Goal: Find contact information: Find contact information

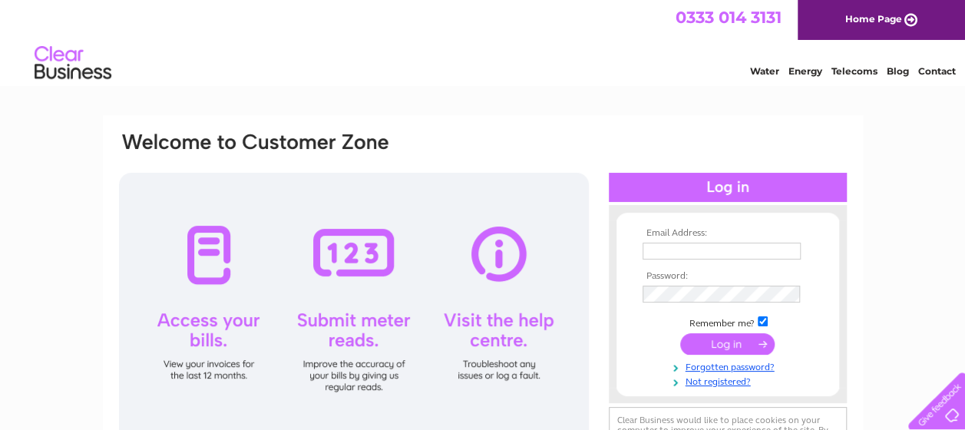
type input "michellewalkerbeauty@outlook.com"
click at [708, 341] on input "submit" at bounding box center [727, 343] width 94 height 21
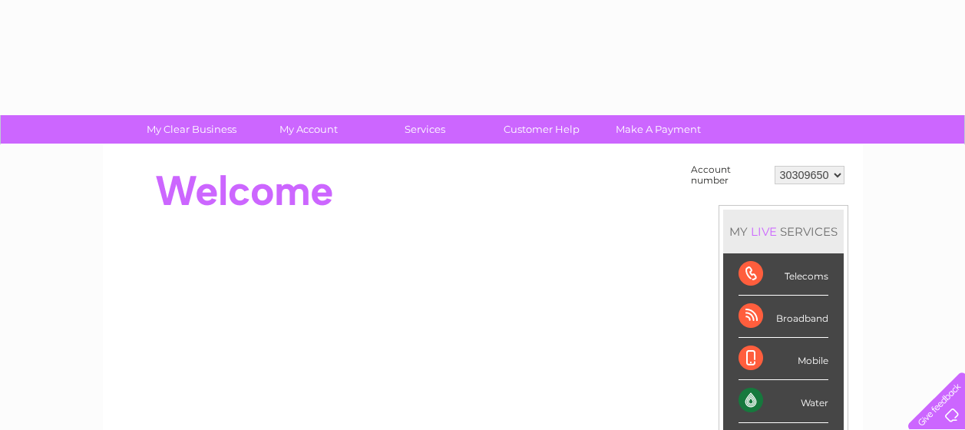
click at [708, 341] on td "Account number 30309650 30319369 MY LIVE SERVICES Telecoms Broadband Mobile Wat…" at bounding box center [767, 431] width 161 height 543
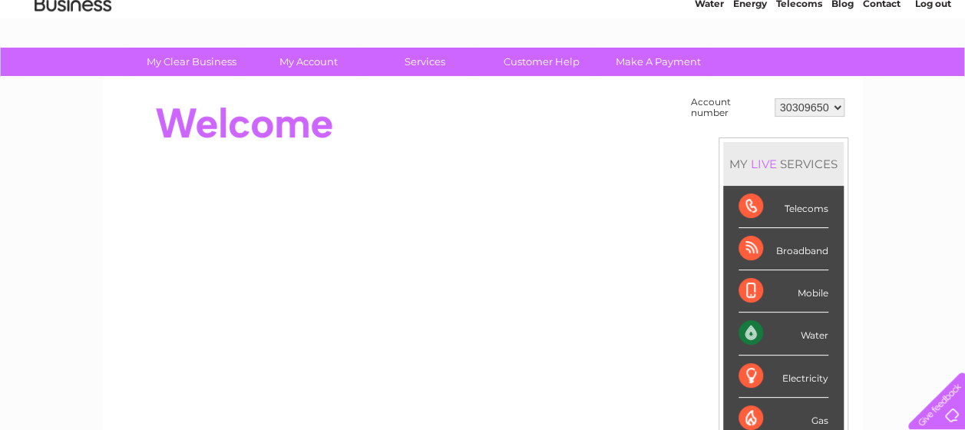
scroll to position [92, 0]
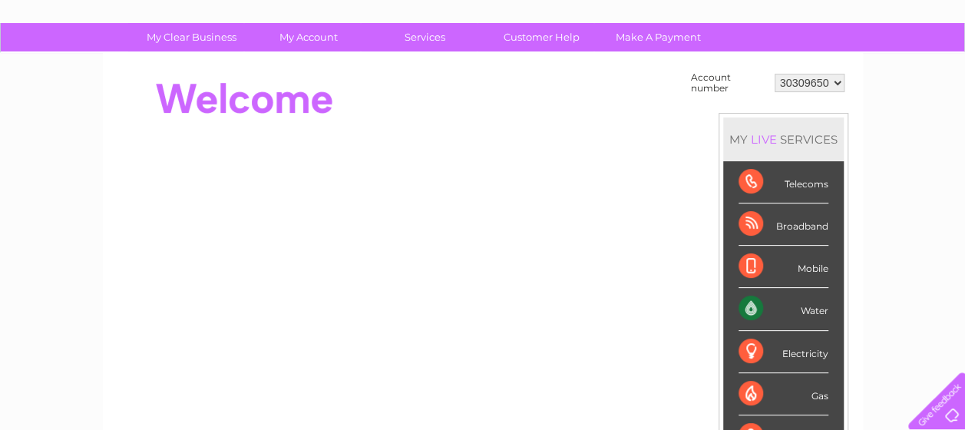
click at [826, 84] on select "30309650 30319369" at bounding box center [809, 83] width 70 height 18
select select "30319369"
click at [774, 74] on select "30309650 30319369" at bounding box center [809, 83] width 70 height 18
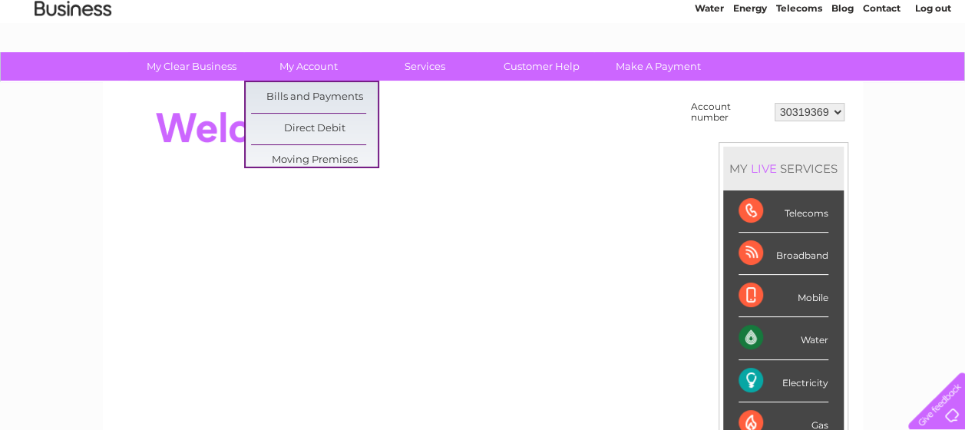
scroll to position [61, 0]
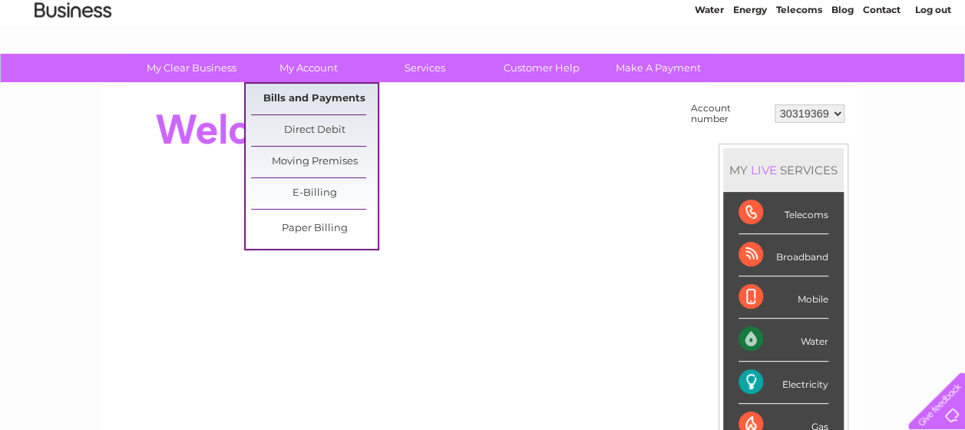
click at [310, 105] on link "Bills and Payments" at bounding box center [314, 99] width 127 height 31
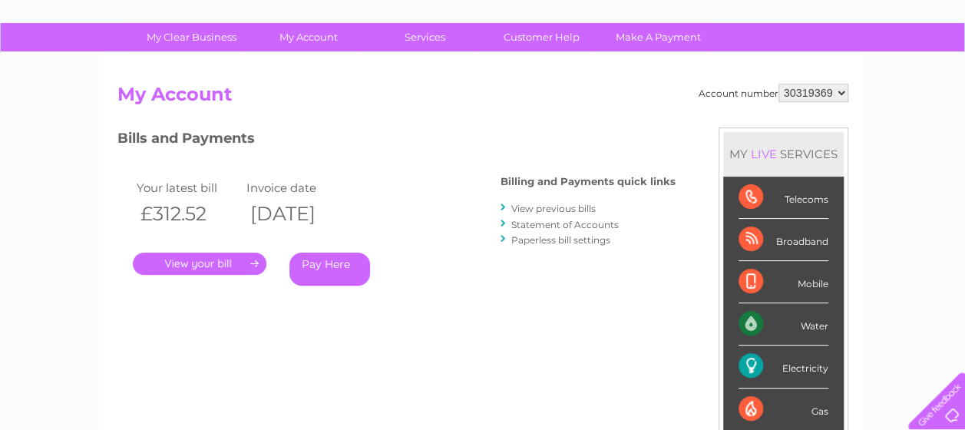
scroll to position [61, 0]
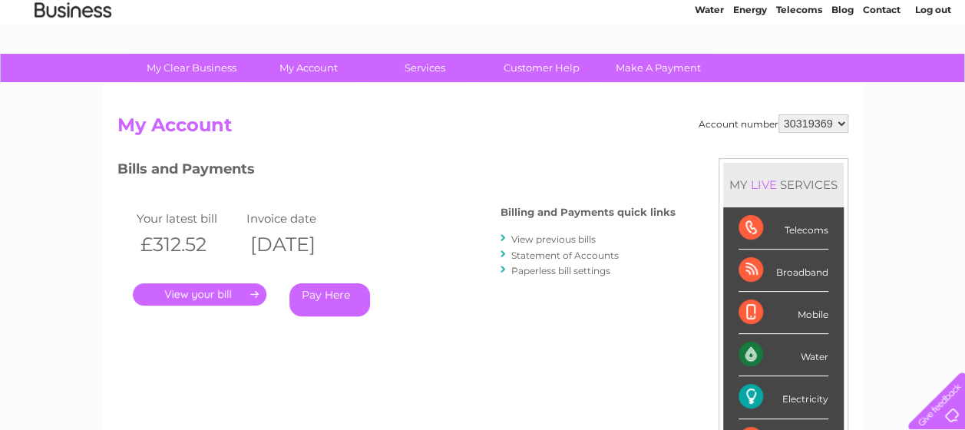
click at [876, 10] on link "Contact" at bounding box center [882, 10] width 38 height 12
